Goal: Task Accomplishment & Management: Manage account settings

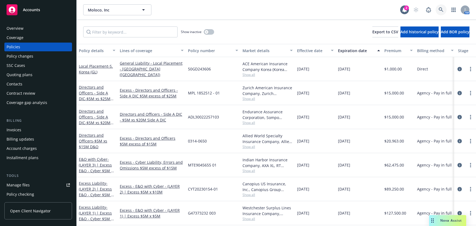
click at [439, 9] on icon at bounding box center [441, 9] width 5 height 5
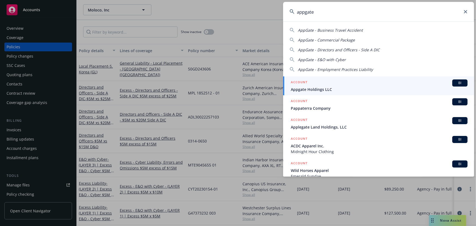
type input "appgate"
click at [336, 87] on span "Appgate Holdings LLC" at bounding box center [379, 89] width 177 height 6
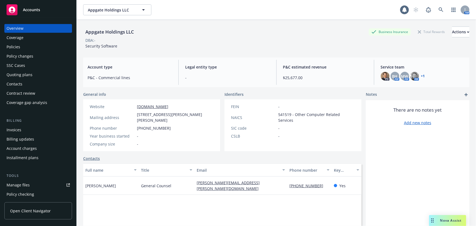
click at [33, 78] on div "Quoting plans" at bounding box center [38, 74] width 63 height 9
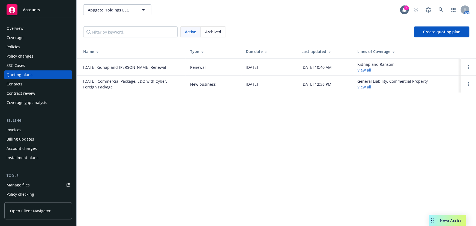
click at [111, 68] on link "10/12/25 Kidnap and Ransom Renewal" at bounding box center [124, 67] width 83 height 6
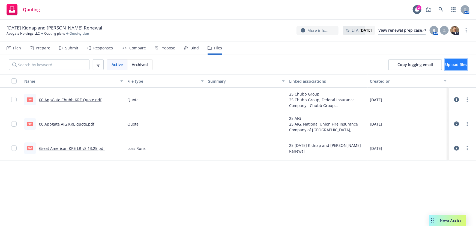
click at [446, 66] on span "Upload files" at bounding box center [456, 64] width 22 height 5
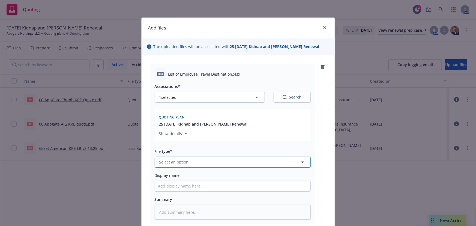
click at [196, 160] on button "Select an option" at bounding box center [233, 162] width 156 height 11
type input "other"
click at [205, 147] on div "Other" at bounding box center [232, 147] width 149 height 8
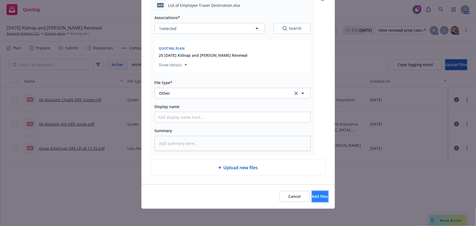
click at [318, 194] on button "Add files" at bounding box center [320, 196] width 16 height 11
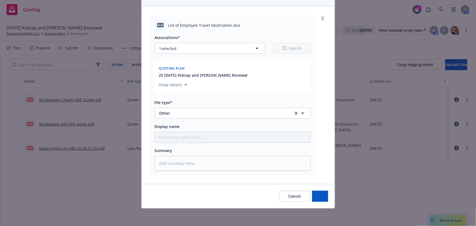
scroll to position [49, 0]
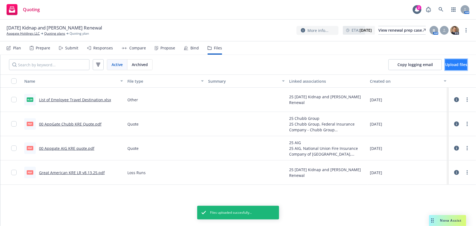
click at [445, 66] on span "Upload files" at bounding box center [456, 64] width 22 height 5
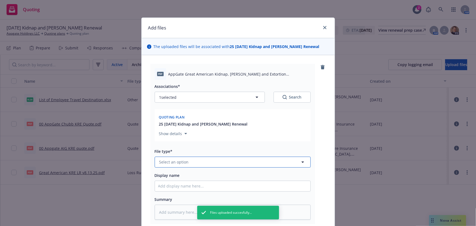
click at [265, 158] on button "Select an option" at bounding box center [233, 162] width 156 height 11
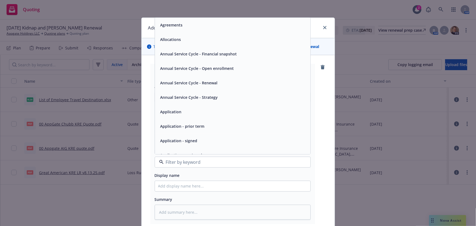
scroll to position [25, 0]
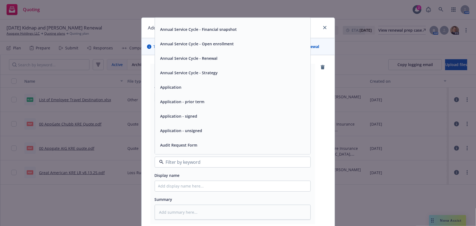
click at [249, 127] on div "Application - unsigned" at bounding box center [232, 131] width 149 height 8
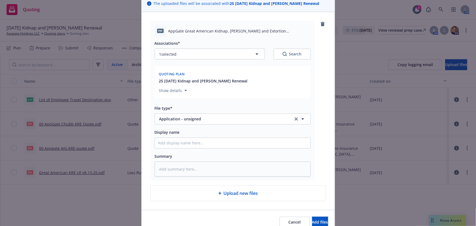
scroll to position [69, 0]
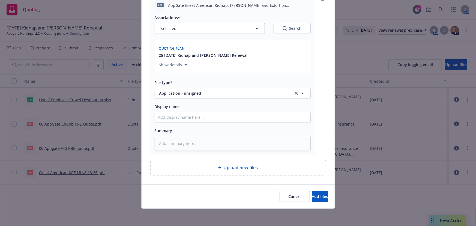
type textarea "x"
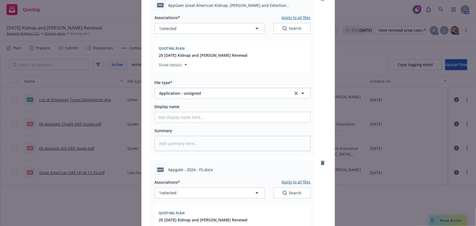
scroll to position [168, 0]
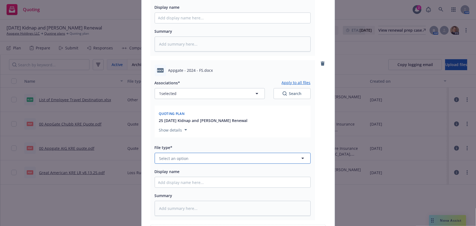
click at [215, 160] on button "Select an option" at bounding box center [233, 158] width 156 height 11
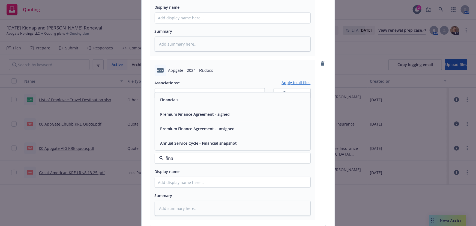
type input "finan"
click at [259, 104] on div "Financials" at bounding box center [232, 99] width 155 height 14
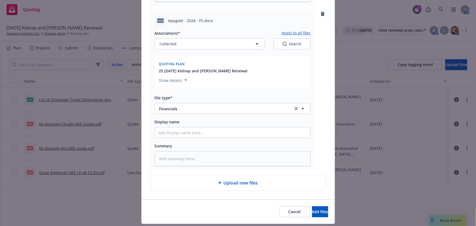
scroll to position [233, 0]
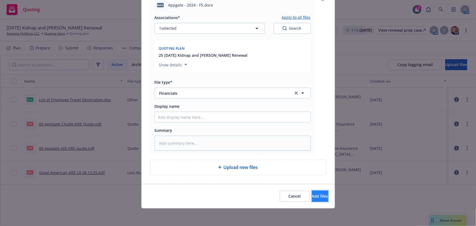
click at [312, 197] on span "Add files" at bounding box center [320, 195] width 16 height 5
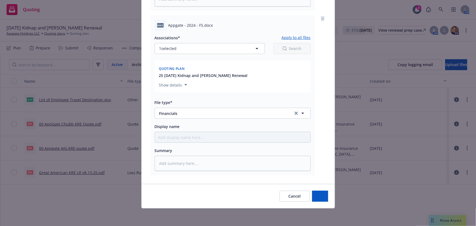
scroll to position [213, 0]
type textarea "x"
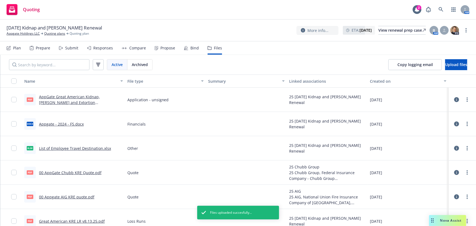
scroll to position [7, 0]
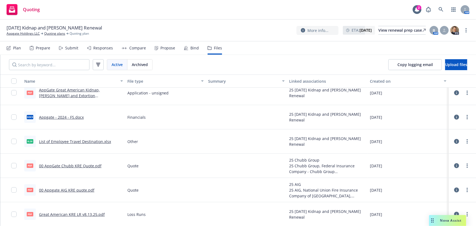
click at [71, 49] on div "Submit" at bounding box center [71, 48] width 13 height 4
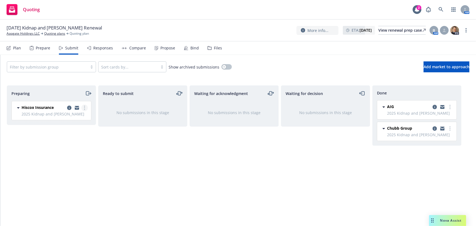
click at [83, 108] on link "more" at bounding box center [84, 107] width 7 height 7
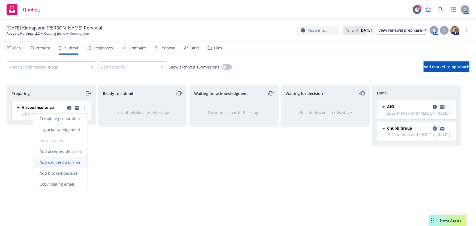
click at [73, 161] on span "Add declined decision" at bounding box center [60, 162] width 54 height 5
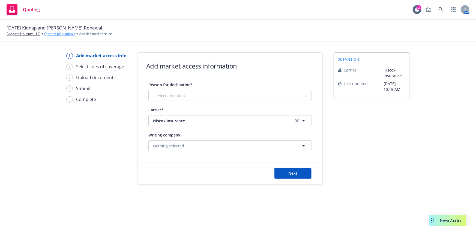
click at [66, 33] on link "Quoting plan submit" at bounding box center [59, 33] width 31 height 5
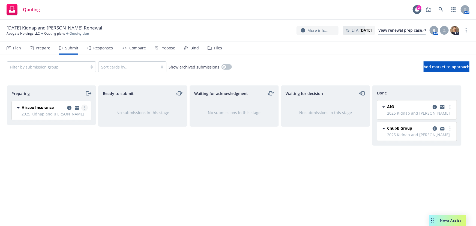
click at [83, 107] on link "more" at bounding box center [84, 107] width 7 height 7
click at [67, 152] on span "Add accepted decision" at bounding box center [60, 151] width 55 height 5
select select "12"
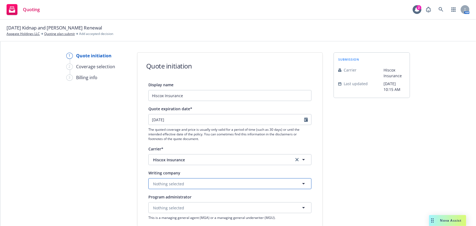
click at [232, 183] on button "Nothing selected" at bounding box center [229, 183] width 163 height 11
type input "great"
click at [223, 160] on span "Hiscox Insurance" at bounding box center [219, 160] width 133 height 6
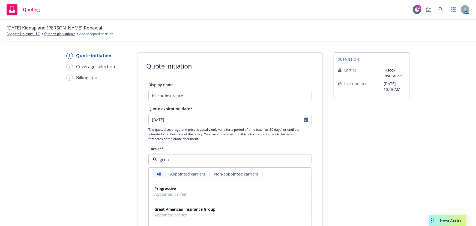
type input "great"
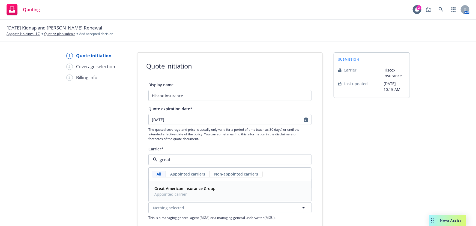
click at [211, 194] on span "Appointed carrier" at bounding box center [184, 194] width 61 height 6
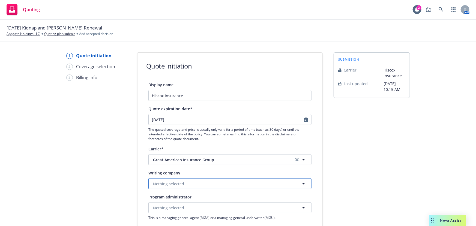
click at [208, 185] on button "Nothing selected" at bounding box center [229, 183] width 163 height 11
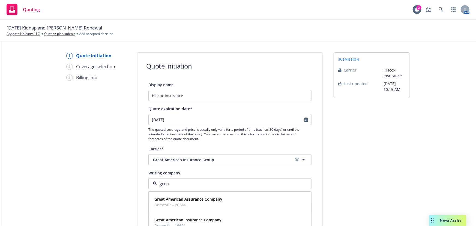
type input "great"
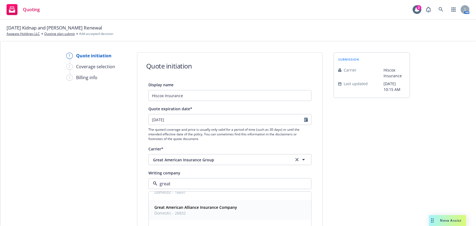
scroll to position [25, 0]
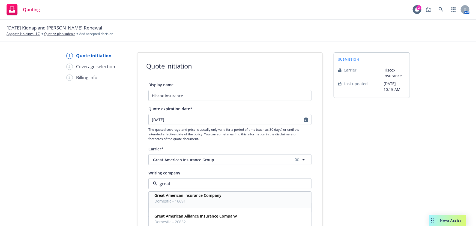
click at [203, 199] on span "Domestic - 16691" at bounding box center [187, 201] width 67 height 6
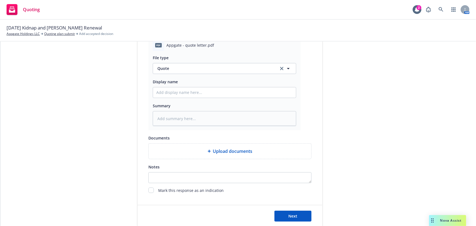
scroll to position [273, 0]
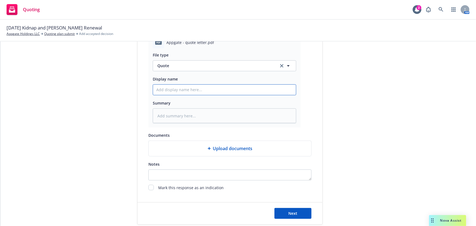
click at [212, 90] on input "Display name" at bounding box center [224, 90] width 143 height 10
type textarea "x"
type input "0"
type textarea "x"
type input "00"
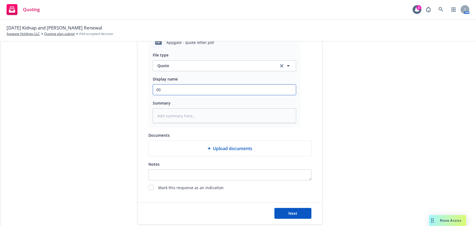
type textarea "x"
type input "00"
type textarea "x"
type input "00 A"
type textarea "x"
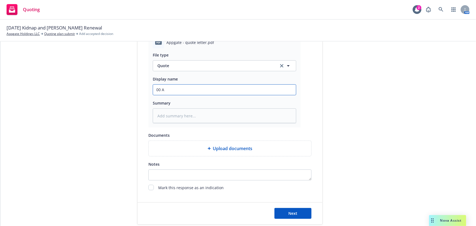
type input "00 Ap"
type textarea "x"
type input "00 App"
type textarea "x"
type input "00 AppF"
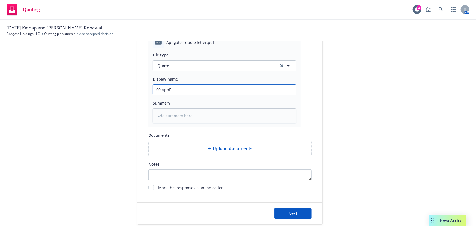
type textarea "x"
type input "00 AppFa"
type textarea "x"
type input "00 AppFat"
type textarea "x"
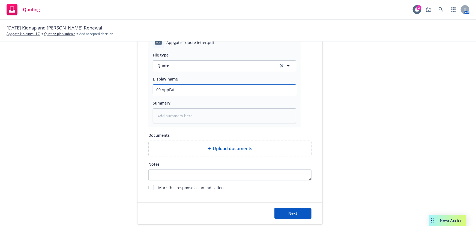
type input "00 AppFate"
type textarea "x"
type input "00 AppFat"
type textarea "x"
type input "00 AppFa"
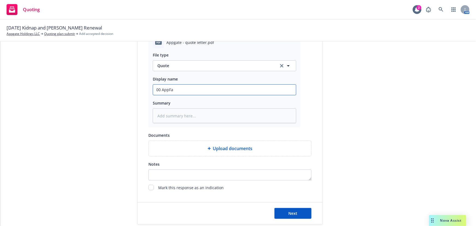
type textarea "x"
type input "00 AppF"
type textarea "x"
type input "00 App"
type textarea "x"
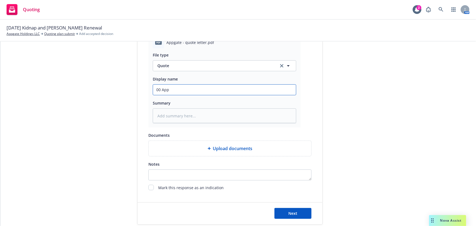
type input "00 AppG"
type textarea "x"
type input "00 AppGa"
type textarea "x"
type input "00 AppGat"
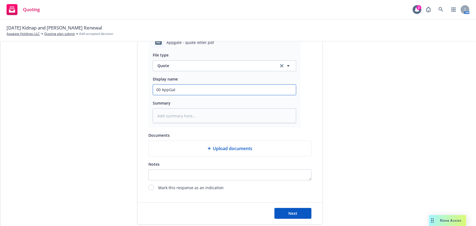
type textarea "x"
type input "00 AppGate"
type textarea "x"
type input "00 AppGate"
type textarea "x"
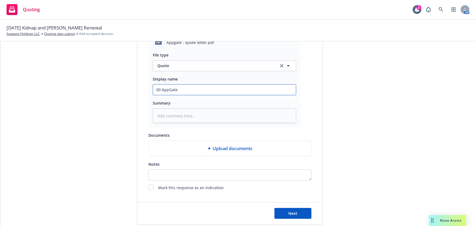
type input "00 AppGate G"
type textarea "x"
type input "00 AppGate Gr"
type textarea "x"
type input "00 AppGate Gre"
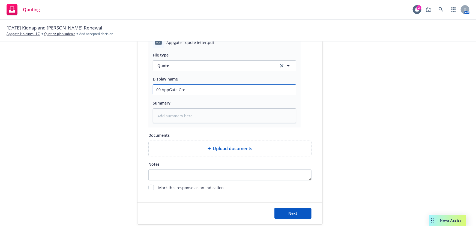
type textarea "x"
type input "00 AppGate Grea"
type textarea "x"
type input "00 AppGate Great"
type textarea "x"
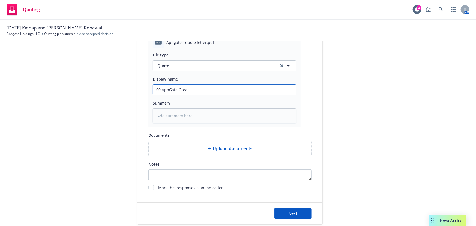
type input "00 AppGate Great"
type textarea "x"
type input "00 AppGate Great A"
type textarea "x"
type input "00 AppGate Great Am"
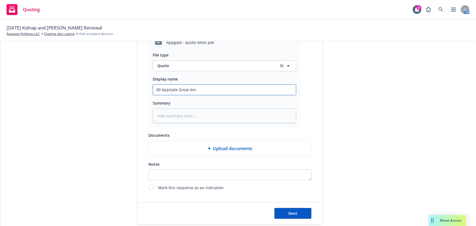
type textarea "x"
type input "00 AppGate Great Ame"
type textarea "x"
type input "00 AppGate Great Amer"
type textarea "x"
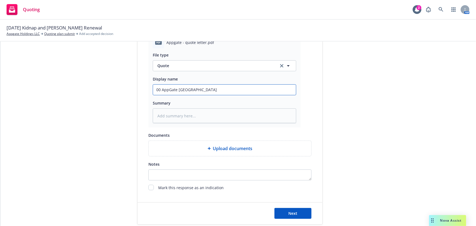
type input "00 AppGate Great Ameri"
type textarea "x"
type input "00 AppGate Great Americ"
type textarea "x"
type input "00 AppGate Great America"
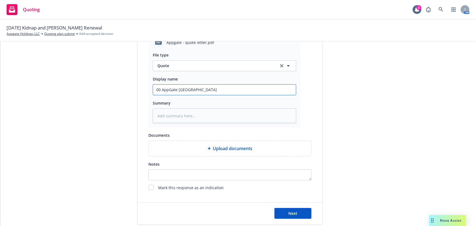
type textarea "x"
type input "00 AppGate Great American"
type textarea "x"
type input "00 AppGate Great American"
type textarea "x"
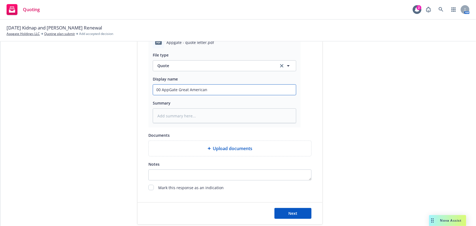
type input "00 AppGate Great American K"
type textarea "x"
type input "00 AppGate Great American KR"
type textarea "x"
type input "00 AppGate Great American KRE"
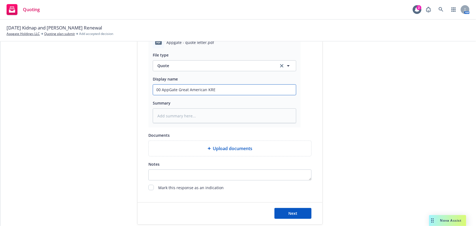
type textarea "x"
type input "00 AppGate Great American KRE"
type textarea "x"
type input "00 AppGate Great American KRE Q"
type textarea "x"
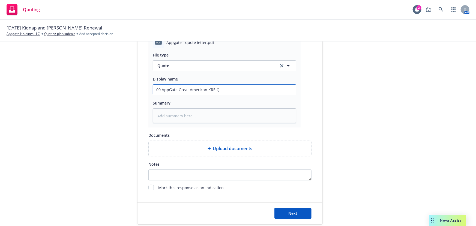
type input "00 AppGate Great American KRE Qu"
type textarea "x"
type input "00 AppGate Great American KRE Quo"
type textarea "x"
type input "00 AppGate Great American KRE Quot"
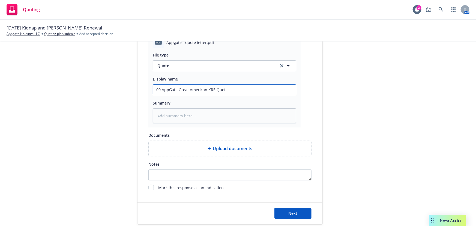
type textarea "x"
type input "00 AppGate Great American KRE Quote"
type textarea "x"
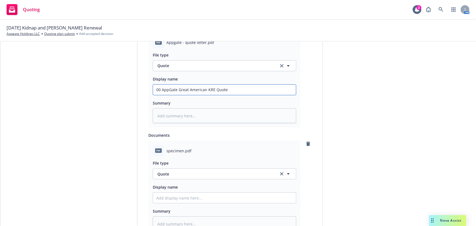
scroll to position [322, 0]
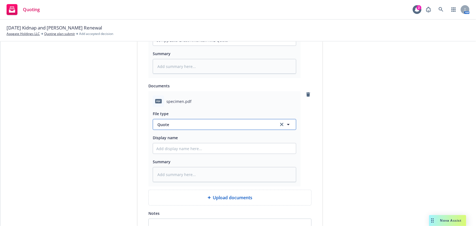
click at [244, 127] on span "Quote" at bounding box center [214, 125] width 115 height 6
type input "spe"
click at [229, 137] on div "Specimen Forms" at bounding box center [224, 140] width 136 height 8
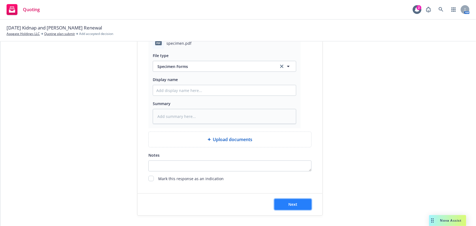
click at [305, 205] on button "Next" at bounding box center [292, 204] width 37 height 11
type textarea "x"
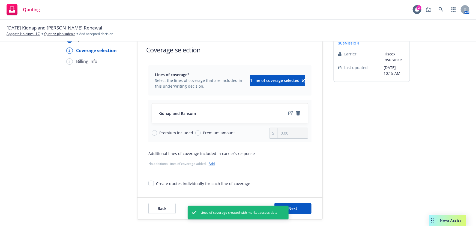
scroll to position [20, 0]
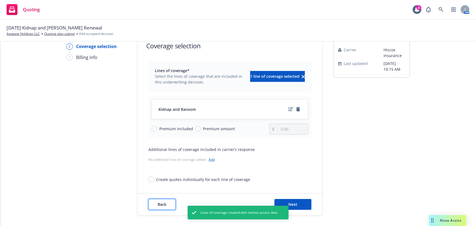
click at [165, 200] on button "Back" at bounding box center [161, 204] width 27 height 11
select select "12"
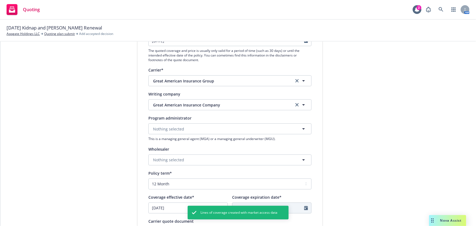
scroll to position [95, 0]
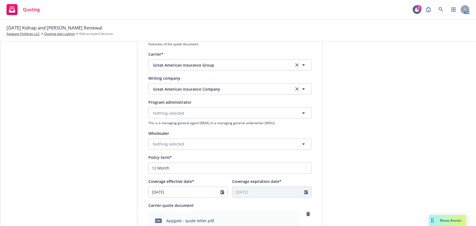
type textarea "x"
click at [187, 171] on select "Select policy term 12 Month 6 Month 4 Month 3 Month 2 Month 1 Month 36 Month (3…" at bounding box center [229, 168] width 163 height 11
select select "36"
click at [148, 163] on select "Select policy term 12 Month 6 Month 4 Month 3 Month 2 Month 1 Month 36 Month (3…" at bounding box center [229, 168] width 163 height 11
type textarea "x"
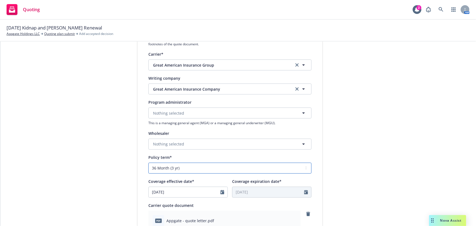
type input "10/12/2028"
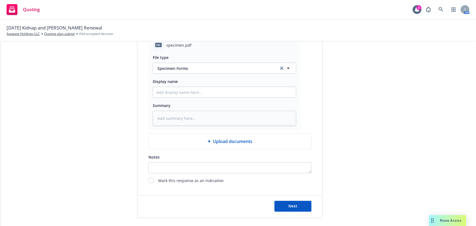
scroll to position [380, 0]
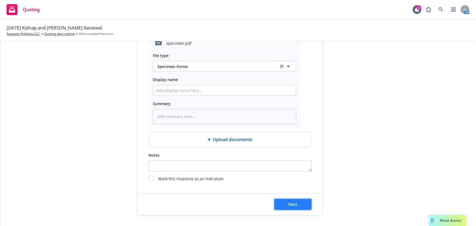
click at [290, 205] on span "Next" at bounding box center [293, 204] width 9 height 5
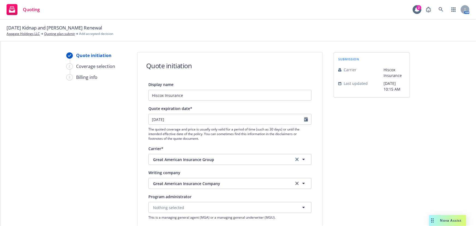
scroll to position [0, 0]
type textarea "x"
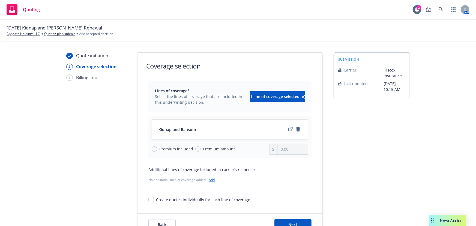
click at [205, 149] on span "Premium amount" at bounding box center [219, 149] width 32 height 6
click at [201, 149] on input "Premium amount" at bounding box center [197, 148] width 5 height 5
radio input "true"
drag, startPoint x: 294, startPoint y: 151, endPoint x: 231, endPoint y: 151, distance: 62.5
click at [233, 151] on div "Premium included Premium amount 0.00" at bounding box center [230, 149] width 157 height 11
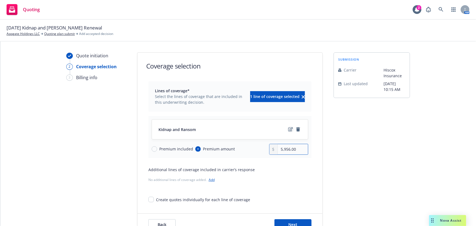
type input "5,956.00"
click at [289, 129] on icon "edit" at bounding box center [290, 129] width 5 height 4
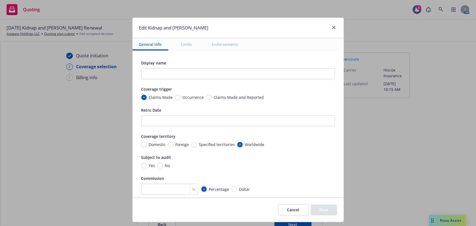
type textarea "x"
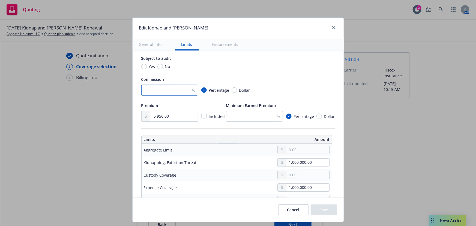
click at [163, 87] on input "number" at bounding box center [169, 90] width 57 height 11
type input "3"
type textarea "x"
type input "30"
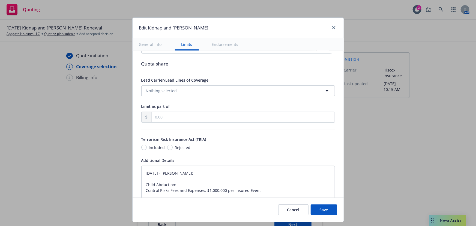
type textarea "x"
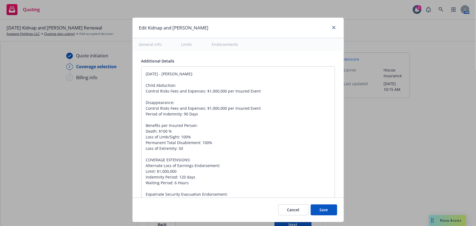
type input "30"
click at [224, 128] on textarea "02/20/2025 - Sampath Vankayala: Child Abduction: Control Risks Fees and Expense…" at bounding box center [238, 182] width 194 height 233
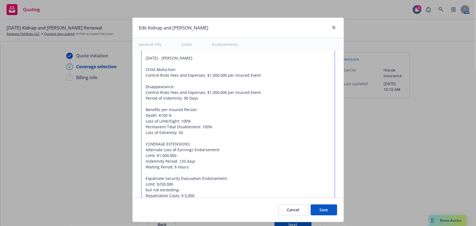
scroll to position [496, 0]
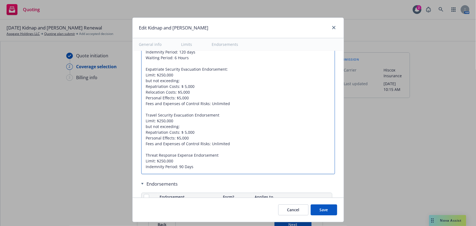
type textarea "x"
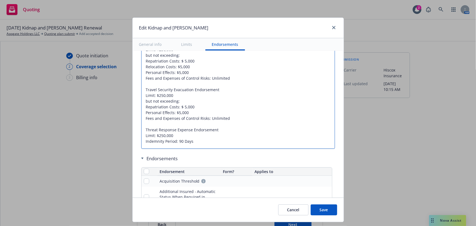
drag, startPoint x: 143, startPoint y: 99, endPoint x: 208, endPoint y: 142, distance: 78.6
click at [208, 142] on textarea "02/20/2025 - Sampath Vankayala: Child Abduction: Control Risks Fees and Expense…" at bounding box center [238, 32] width 194 height 233
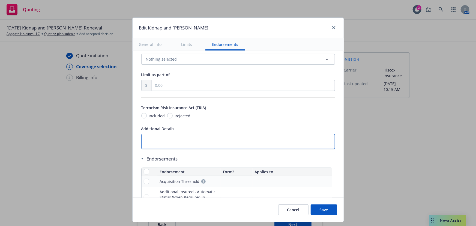
scroll to position [527, 0]
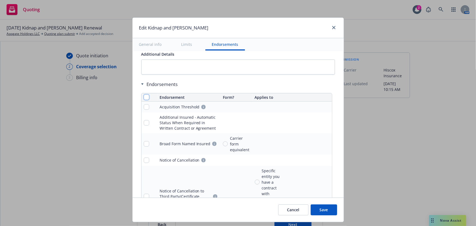
click at [144, 96] on input "checkbox" at bounding box center [146, 96] width 5 height 5
checkbox input "true"
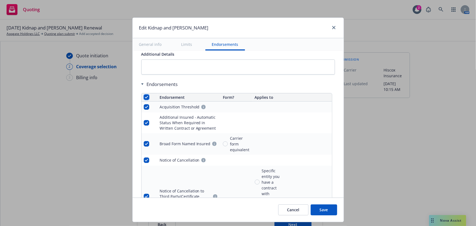
checkbox input "true"
click at [242, 215] on span "Remove endorsements" at bounding box center [229, 213] width 43 height 5
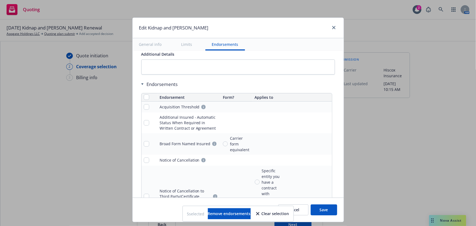
scroll to position [473, 0]
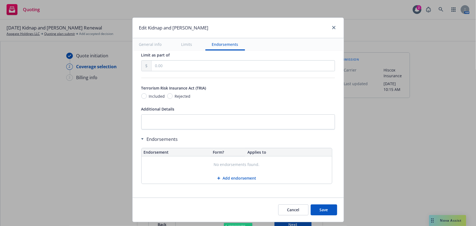
click at [320, 211] on button "Save" at bounding box center [324, 209] width 26 height 11
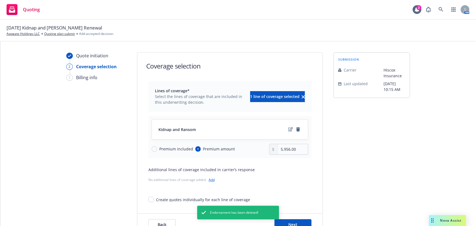
scroll to position [20, 0]
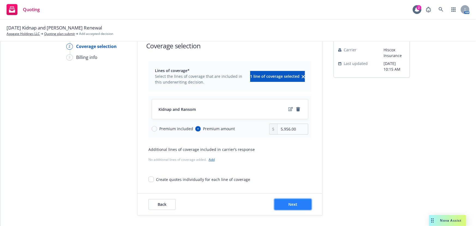
click at [297, 207] on button "Next" at bounding box center [292, 204] width 37 height 11
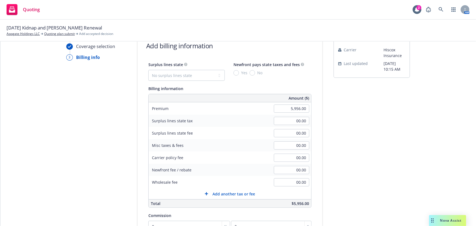
scroll to position [70, 0]
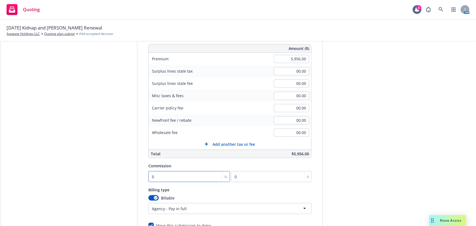
click at [173, 177] on input "0" at bounding box center [189, 176] width 82 height 11
type input "3"
type input "178.68"
type input "30"
type input "1786.8"
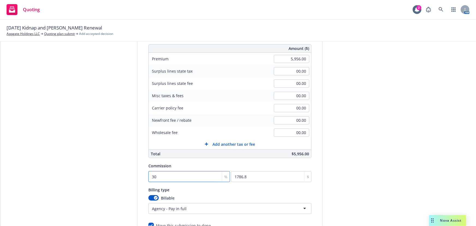
type input "30"
click at [429, 156] on div "Quote initiation Coverage selection 3 Billing info Add billing information Surp…" at bounding box center [238, 122] width 463 height 279
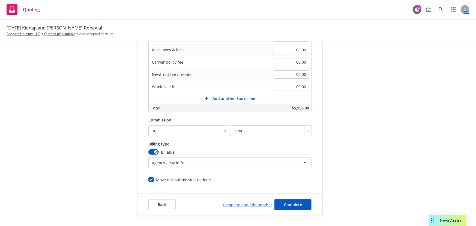
scroll to position [116, 0]
click at [293, 207] on button "Complete" at bounding box center [292, 204] width 37 height 11
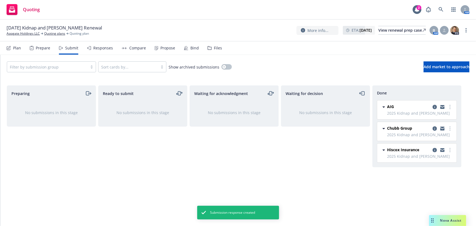
click at [101, 50] on div "Responses" at bounding box center [103, 48] width 20 height 4
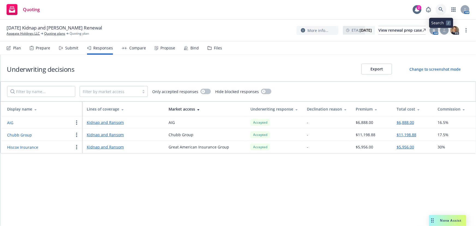
click at [437, 10] on link at bounding box center [441, 9] width 11 height 11
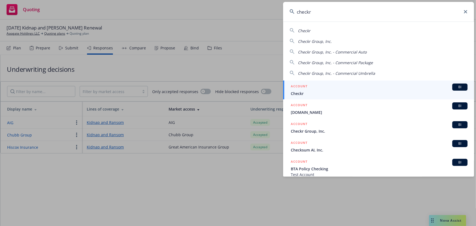
type input "checkr"
click at [384, 89] on div "ACCOUNT BI" at bounding box center [379, 86] width 177 height 7
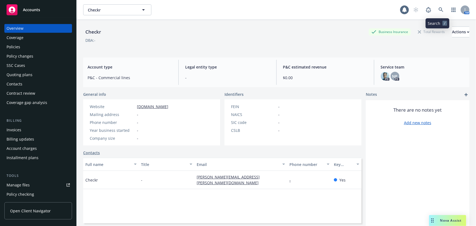
click at [439, 8] on icon at bounding box center [441, 9] width 5 height 5
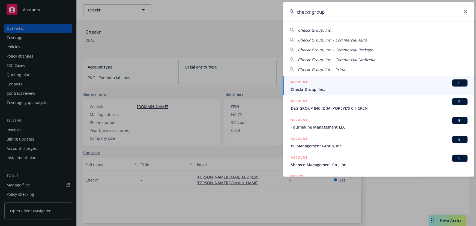
type input "checkr group"
click at [365, 88] on span "Checkr Group, Inc." at bounding box center [379, 89] width 177 height 6
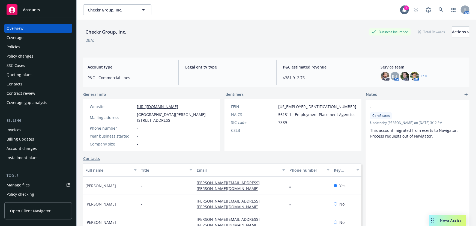
click at [43, 45] on div "Policies" at bounding box center [38, 47] width 63 height 9
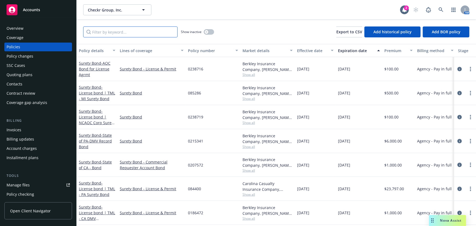
click at [142, 35] on input "Filter by keyword..." at bounding box center [130, 31] width 94 height 11
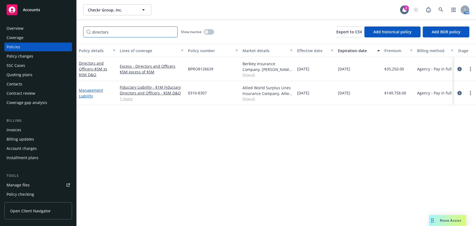
type input "directors"
click at [93, 92] on link "Management Liability" at bounding box center [91, 93] width 24 height 11
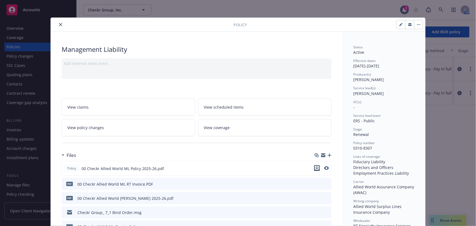
click at [316, 167] on icon "download file" at bounding box center [317, 167] width 4 height 3
click at [59, 24] on icon "close" at bounding box center [60, 24] width 3 height 3
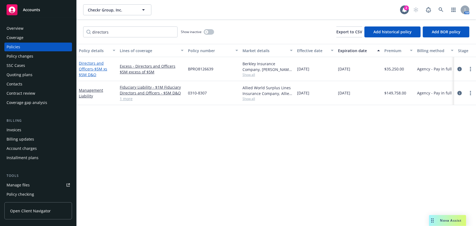
click at [104, 69] on span "- $5M xs $5M D&O" at bounding box center [93, 71] width 28 height 11
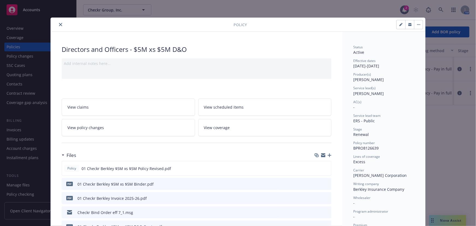
scroll to position [25, 0]
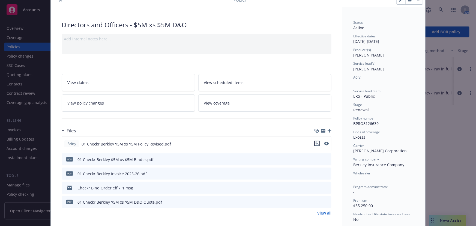
click at [317, 142] on icon "download file" at bounding box center [317, 143] width 4 height 4
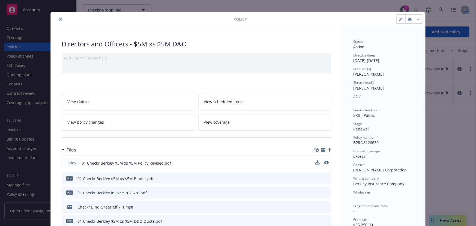
scroll to position [0, 0]
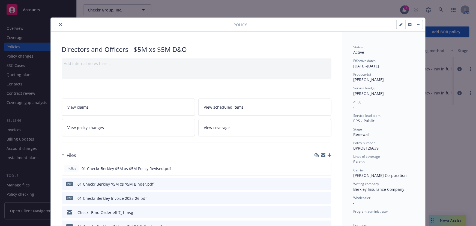
click at [60, 25] on button "close" at bounding box center [60, 24] width 7 height 7
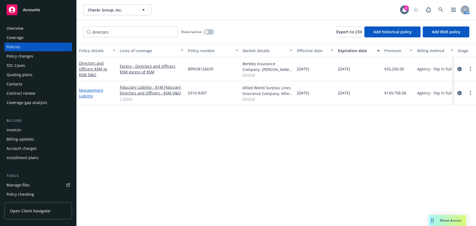
click at [94, 90] on link "Management Liability" at bounding box center [91, 93] width 24 height 11
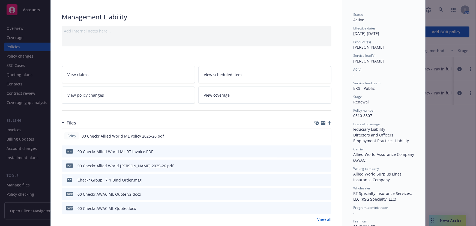
scroll to position [41, 0]
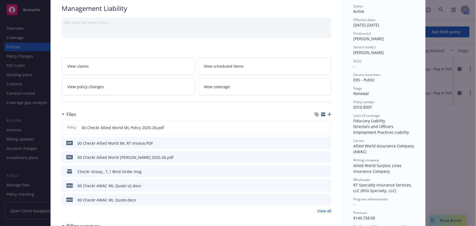
click at [328, 113] on icon "button" at bounding box center [330, 114] width 4 height 4
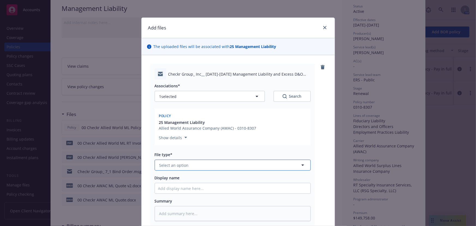
click at [218, 161] on button "Select an option" at bounding box center [233, 165] width 156 height 11
type input "p"
type input "policy"
click at [210, 208] on div "Policy delivery" at bounding box center [232, 209] width 149 height 8
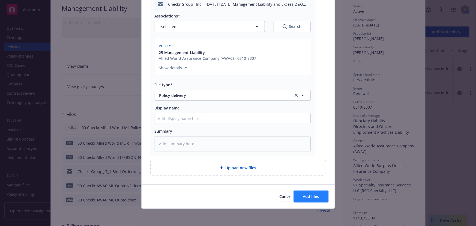
click at [310, 199] on button "Add files" at bounding box center [311, 196] width 34 height 11
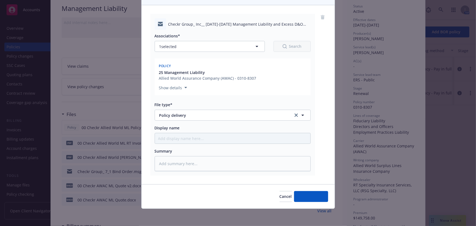
scroll to position [0, 0]
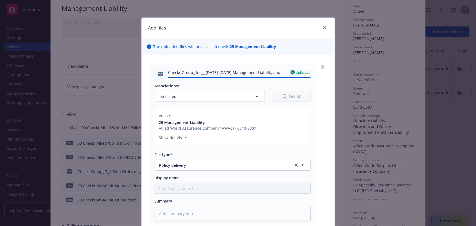
type textarea "x"
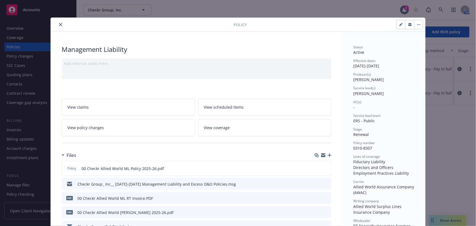
drag, startPoint x: 59, startPoint y: 22, endPoint x: 70, endPoint y: 26, distance: 11.7
click at [59, 22] on button "close" at bounding box center [60, 24] width 7 height 7
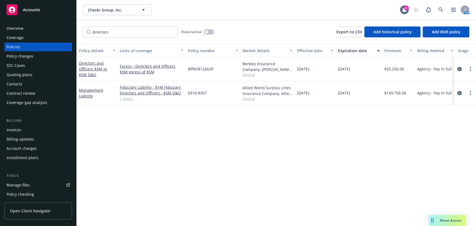
click at [342, 142] on div "Policy details Lines of coverage Policy number Market details Effective date Ex…" at bounding box center [276, 135] width 399 height 182
click at [439, 7] on icon at bounding box center [441, 9] width 5 height 5
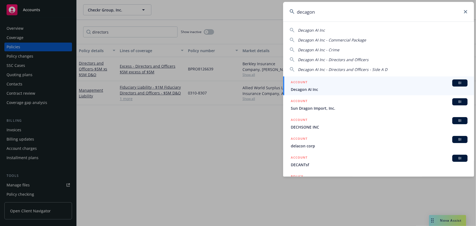
type input "decagon"
click at [341, 83] on div "ACCOUNT BI" at bounding box center [379, 82] width 177 height 7
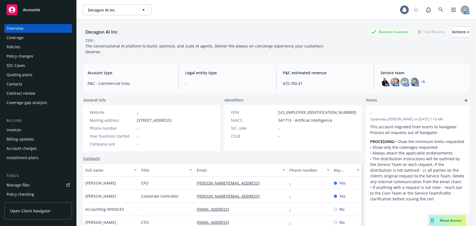
click at [38, 49] on div "Policies" at bounding box center [38, 47] width 63 height 9
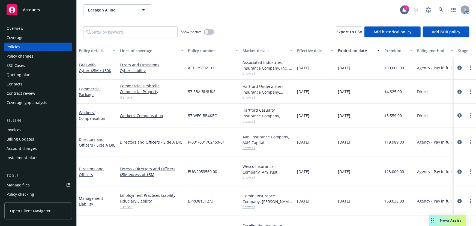
scroll to position [47, 0]
click at [95, 140] on link "Directors and Officers - Side A DIC" at bounding box center [97, 142] width 37 height 11
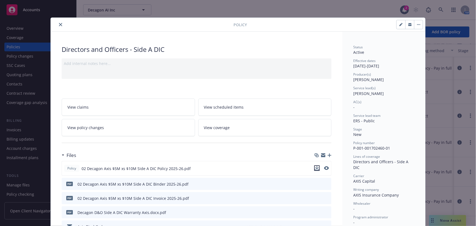
click at [317, 169] on icon "download file" at bounding box center [317, 168] width 4 height 4
click at [57, 25] on button "close" at bounding box center [60, 24] width 7 height 7
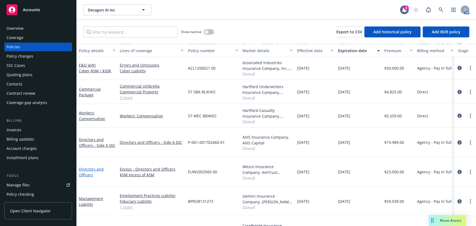
click at [98, 166] on link "Directors and Officers" at bounding box center [91, 171] width 25 height 11
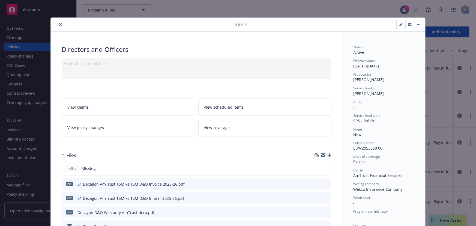
click at [382, 133] on div "Stage New" at bounding box center [383, 132] width 61 height 10
click at [59, 24] on icon "close" at bounding box center [60, 24] width 3 height 3
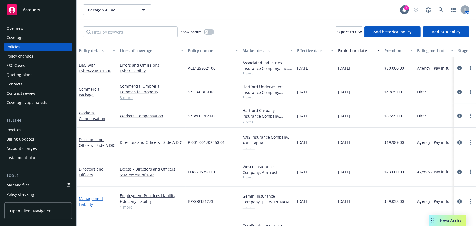
click at [92, 196] on link "Management Liability" at bounding box center [91, 201] width 24 height 11
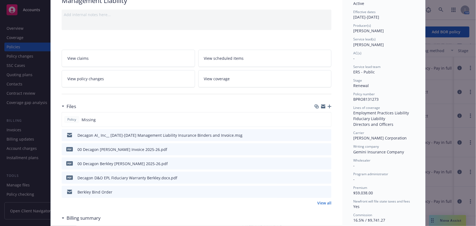
scroll to position [49, 0]
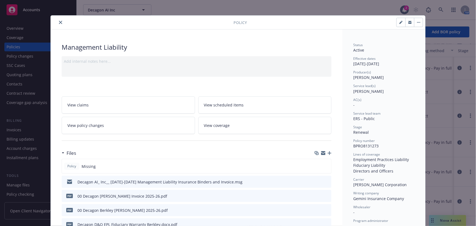
scroll to position [0, 0]
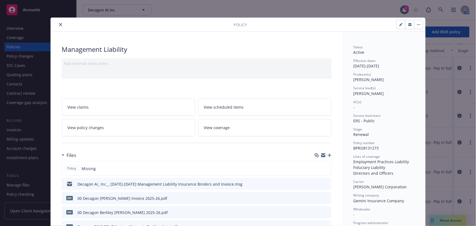
click at [60, 24] on icon "close" at bounding box center [60, 24] width 3 height 3
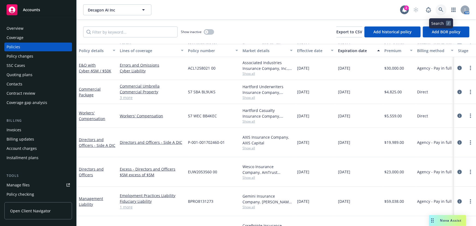
click at [442, 7] on link at bounding box center [441, 9] width 11 height 11
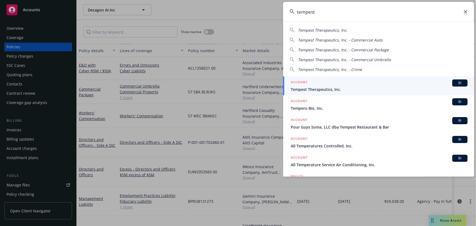
type input "tempest"
click at [390, 83] on div "ACCOUNT BI" at bounding box center [379, 82] width 177 height 7
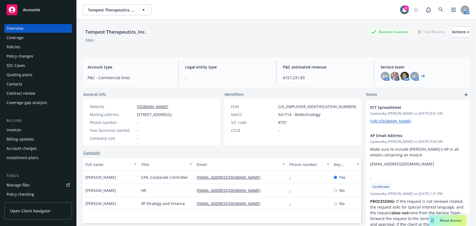
click at [12, 45] on div "Policies" at bounding box center [14, 47] width 14 height 9
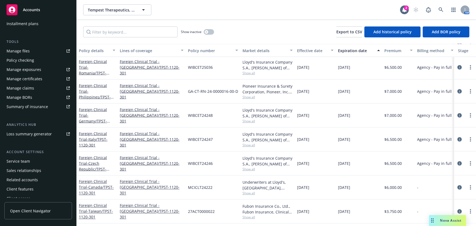
scroll to position [139, 0]
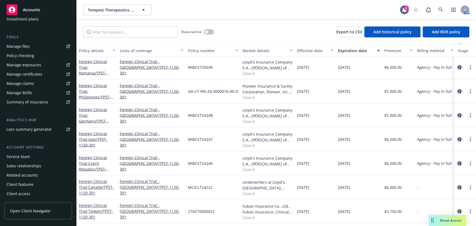
click at [21, 156] on div "Service team" at bounding box center [18, 156] width 23 height 9
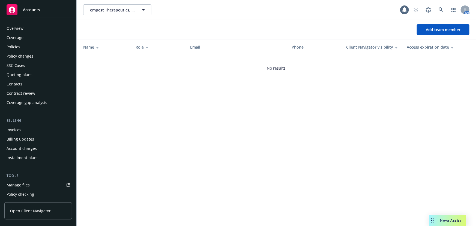
scroll to position [139, 0]
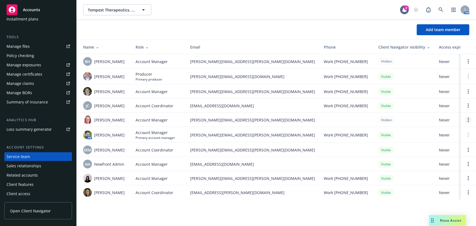
click at [469, 120] on link "Open options" at bounding box center [468, 119] width 7 height 7
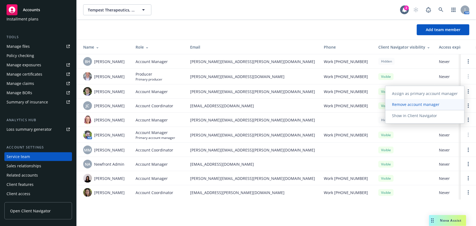
click at [435, 106] on span "Remove account manager" at bounding box center [415, 104] width 61 height 5
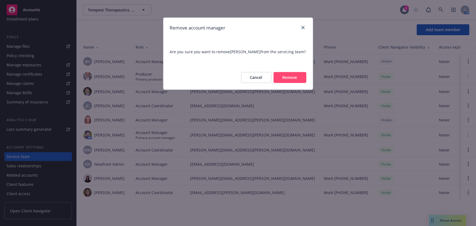
click at [294, 78] on button "Remove" at bounding box center [290, 77] width 33 height 11
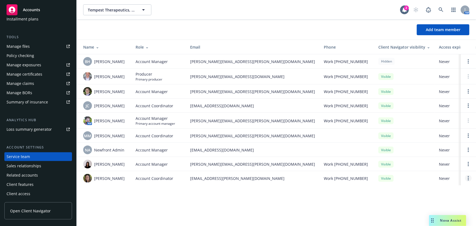
click at [468, 177] on icon "Open options" at bounding box center [468, 178] width 1 height 4
click at [431, 178] on link "Hide from Client Navigator" at bounding box center [431, 174] width 65 height 11
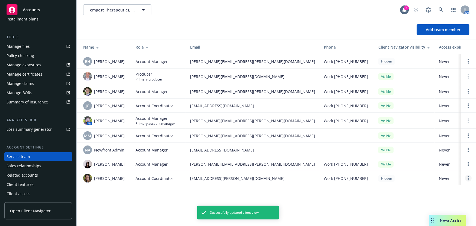
click at [468, 178] on circle "Open options" at bounding box center [468, 178] width 1 height 1
click at [436, 160] on span "Remove account coordinator" at bounding box center [431, 162] width 65 height 5
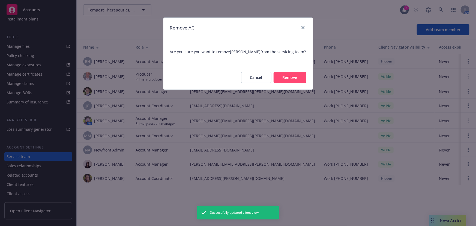
click at [293, 77] on button "Remove" at bounding box center [290, 77] width 33 height 11
